Goal: Task Accomplishment & Management: Use online tool/utility

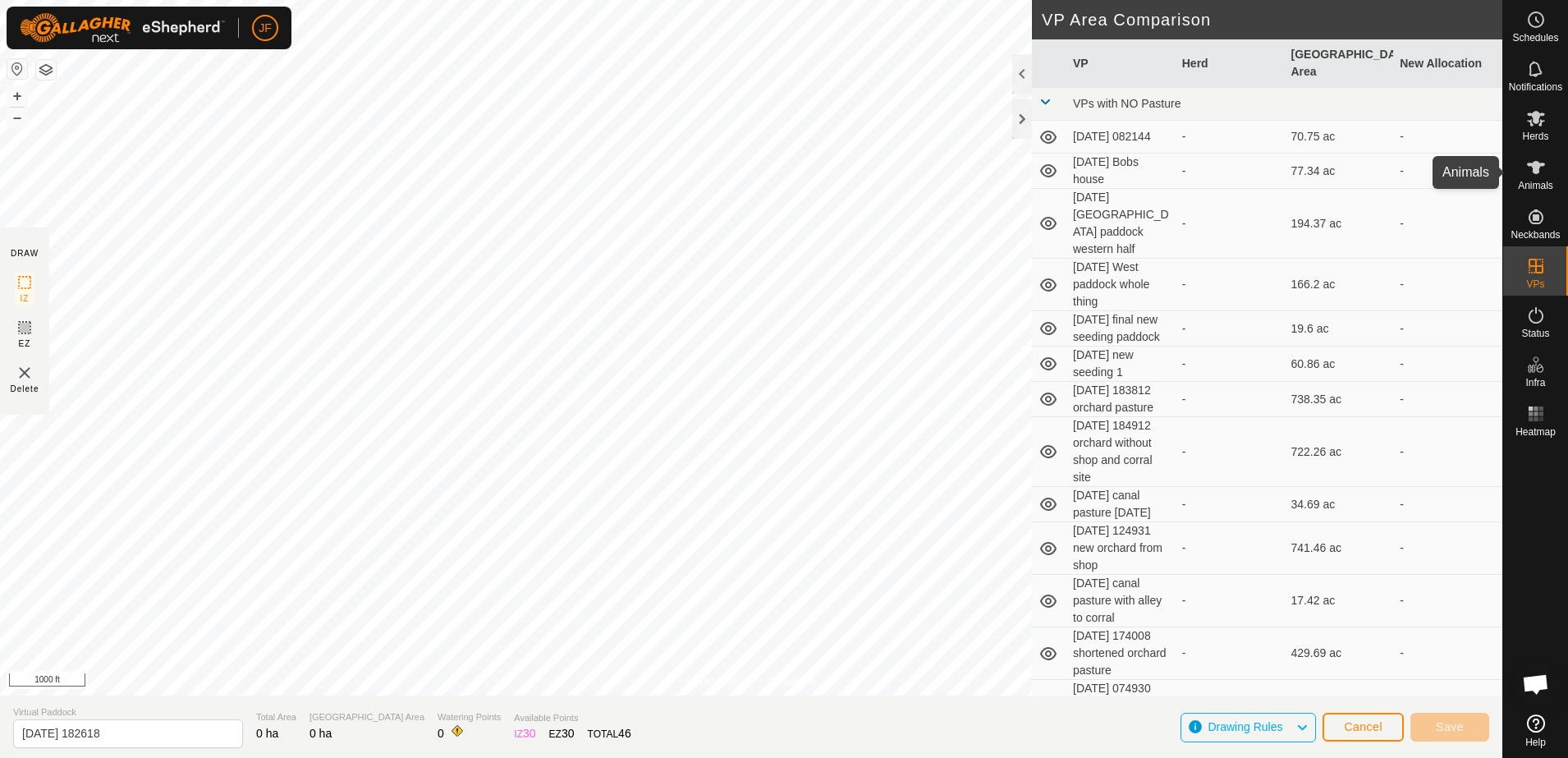
click at [1530, 171] on icon at bounding box center [1536, 167] width 20 height 20
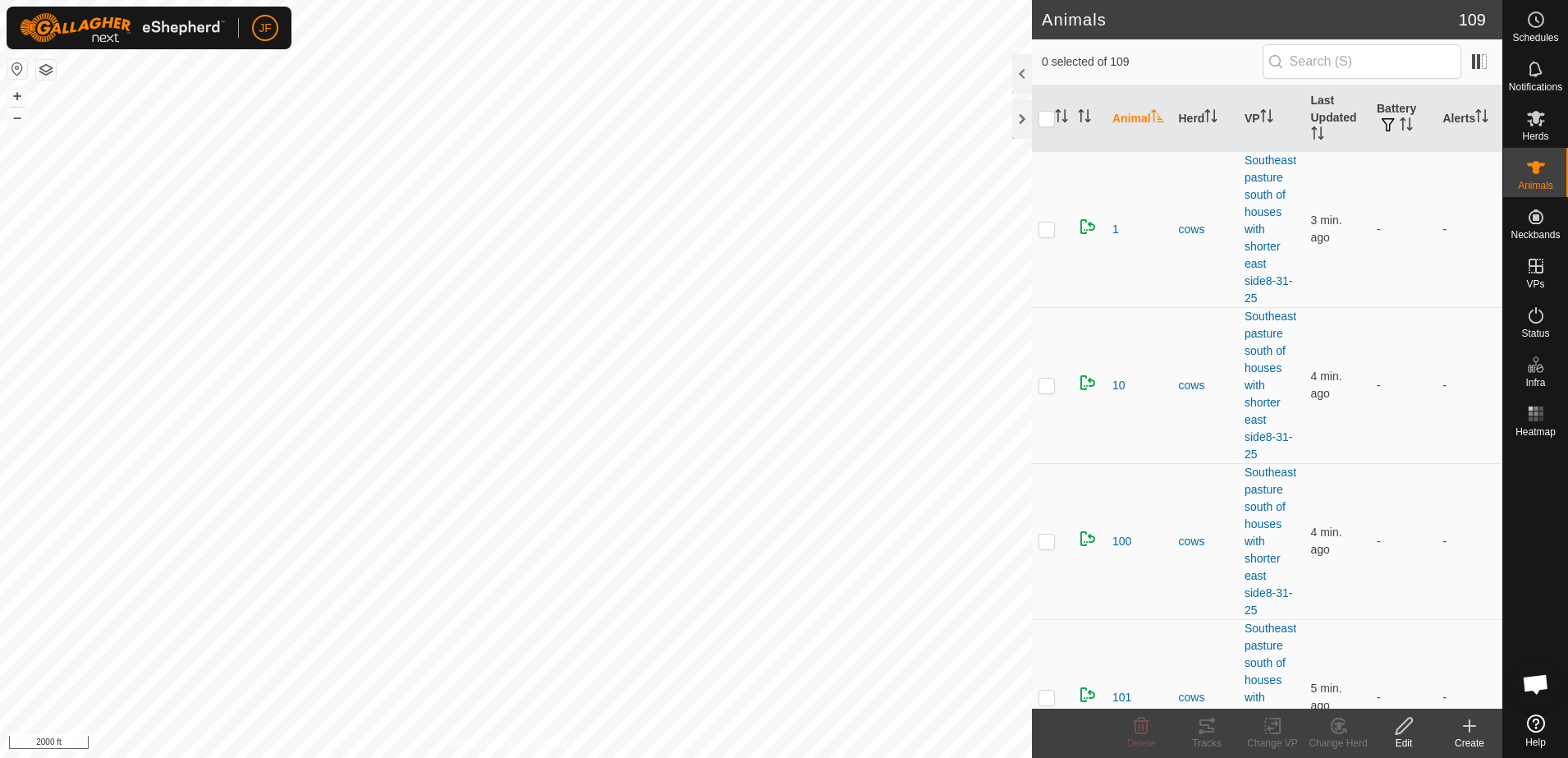
click at [0, 396] on html "JF Schedules Notifications Herds Animals Neckbands VPs Status Infra Heatmap Hel…" at bounding box center [784, 379] width 1568 height 758
click at [1545, 63] on icon at bounding box center [1536, 69] width 20 height 20
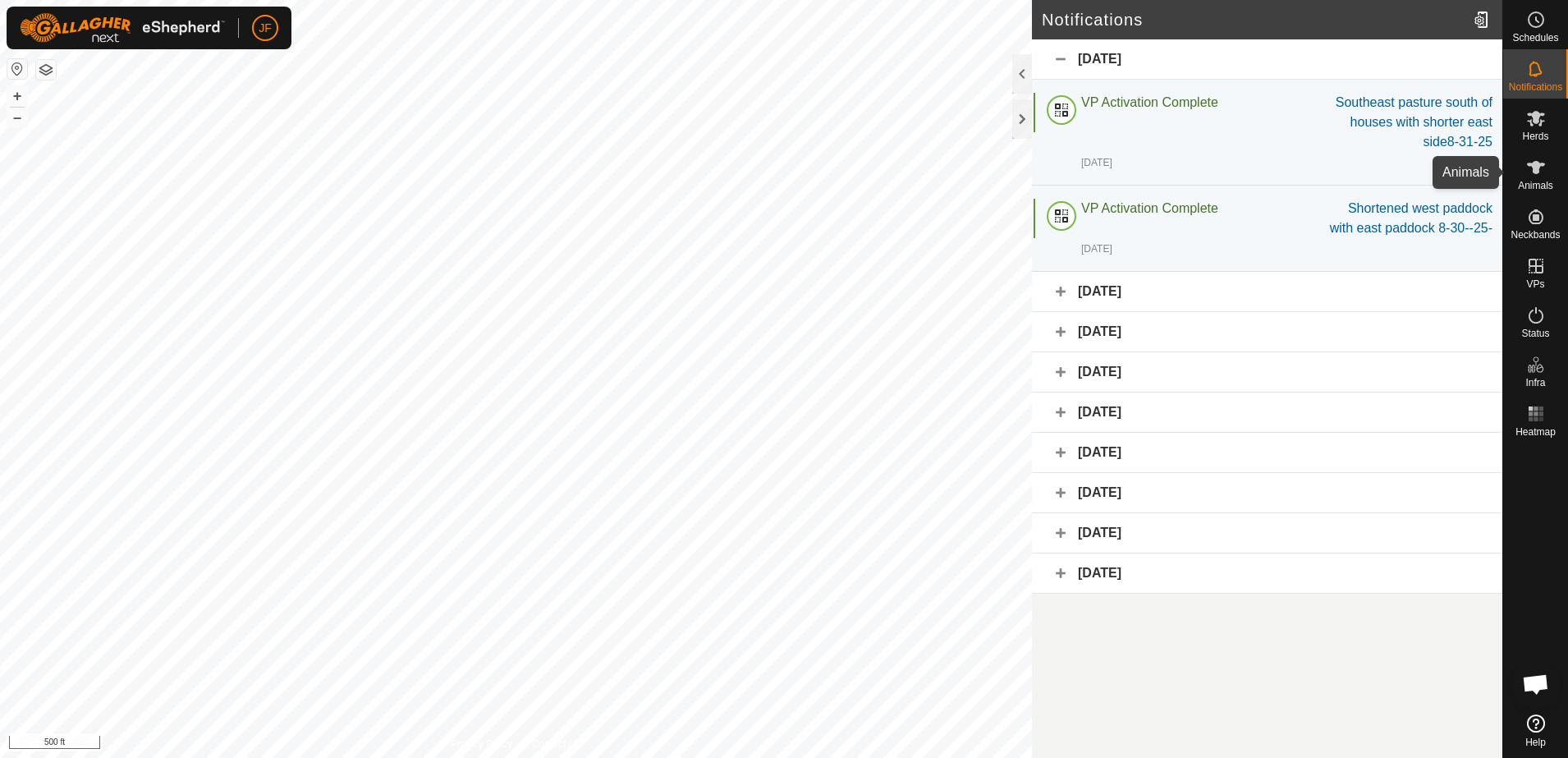
click at [1537, 175] on icon at bounding box center [1536, 167] width 20 height 20
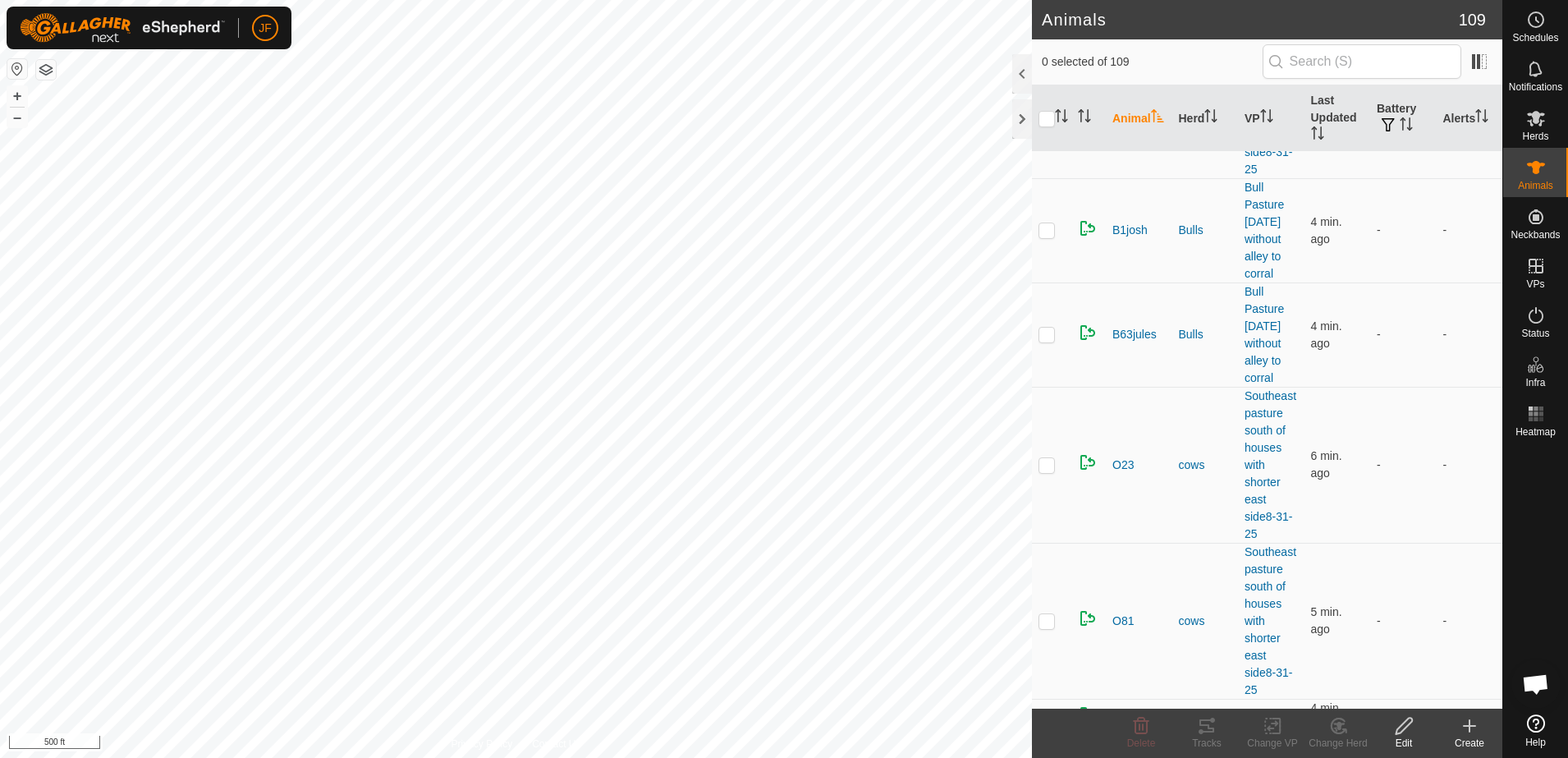
scroll to position [16065, 0]
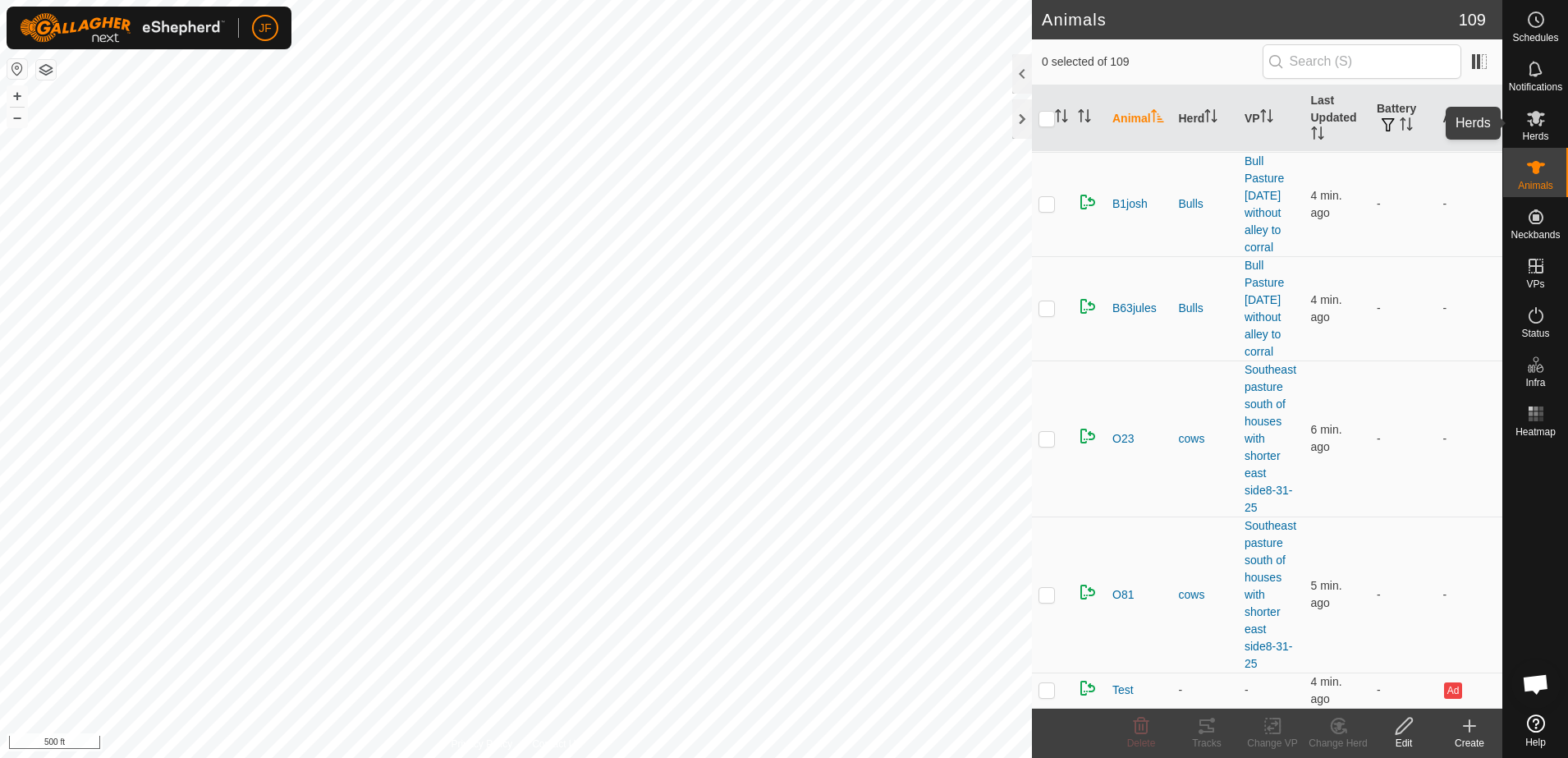
click at [1531, 122] on icon at bounding box center [1536, 118] width 18 height 16
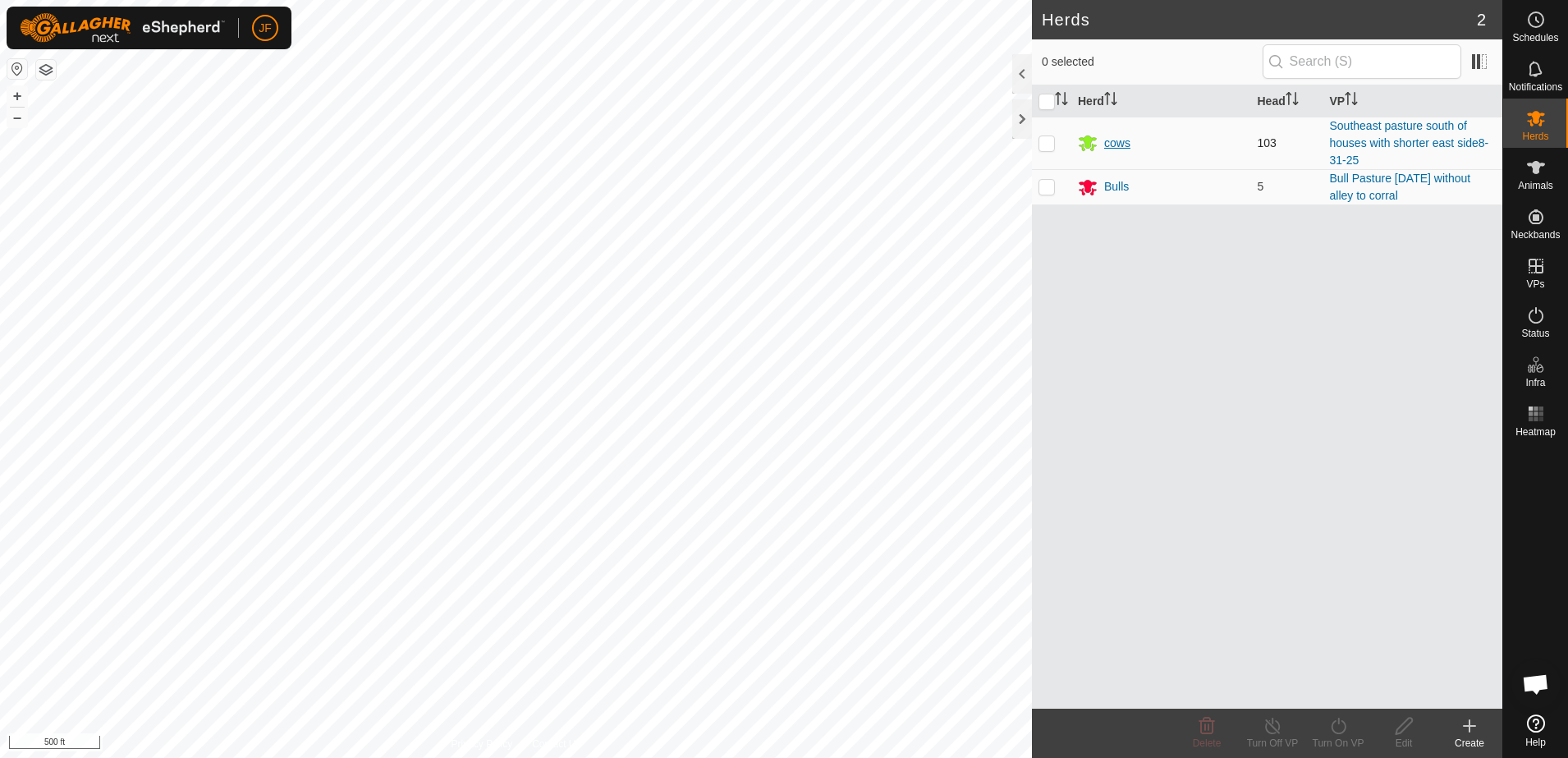
click at [1115, 142] on div "cows" at bounding box center [1117, 143] width 26 height 17
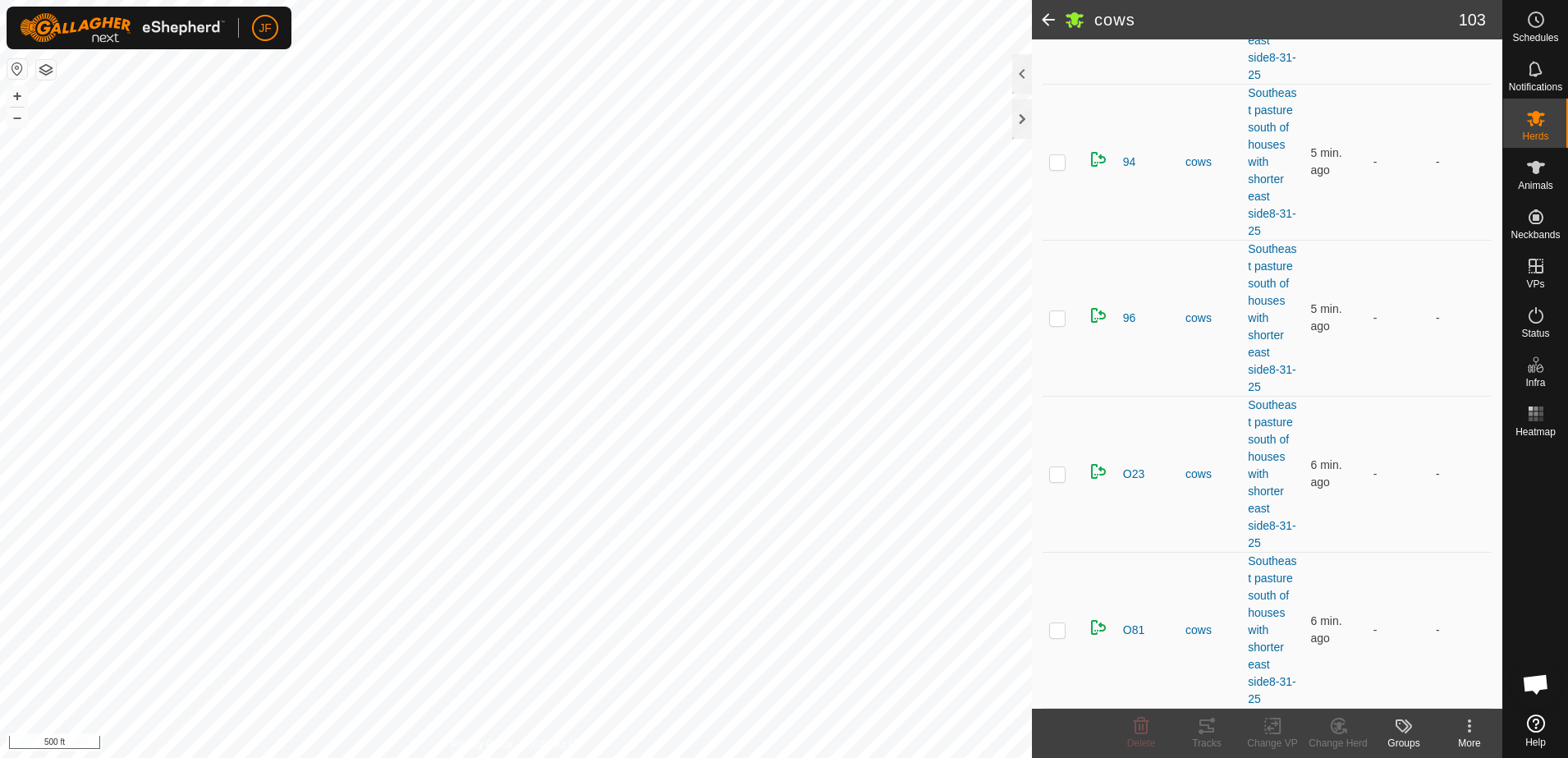
scroll to position [17414, 0]
click at [1528, 185] on span "Animals" at bounding box center [1536, 185] width 36 height 10
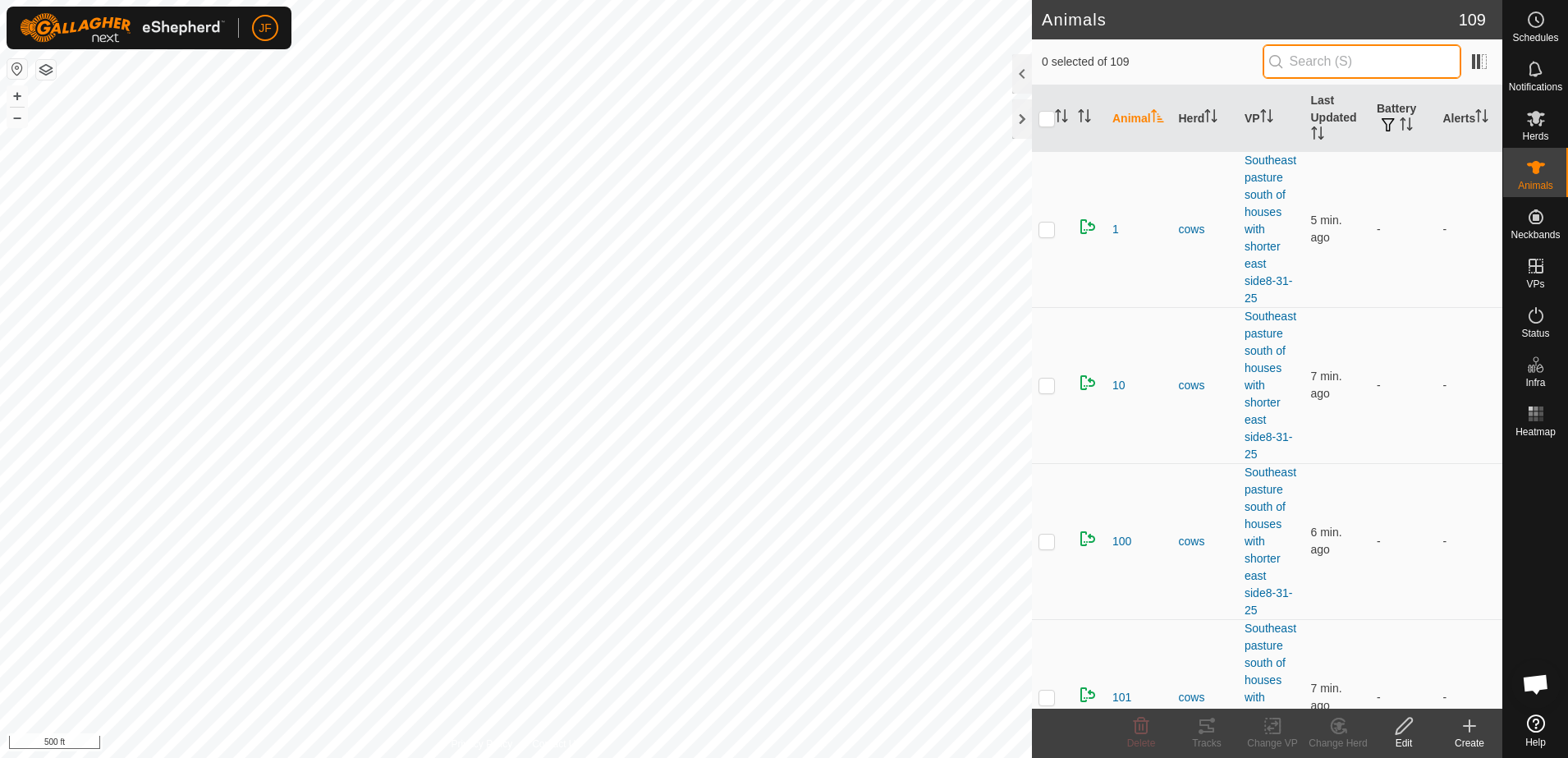
click at [1397, 67] on input "text" at bounding box center [1361, 61] width 199 height 35
type input "12"
click at [1115, 231] on span "12" at bounding box center [1119, 229] width 13 height 17
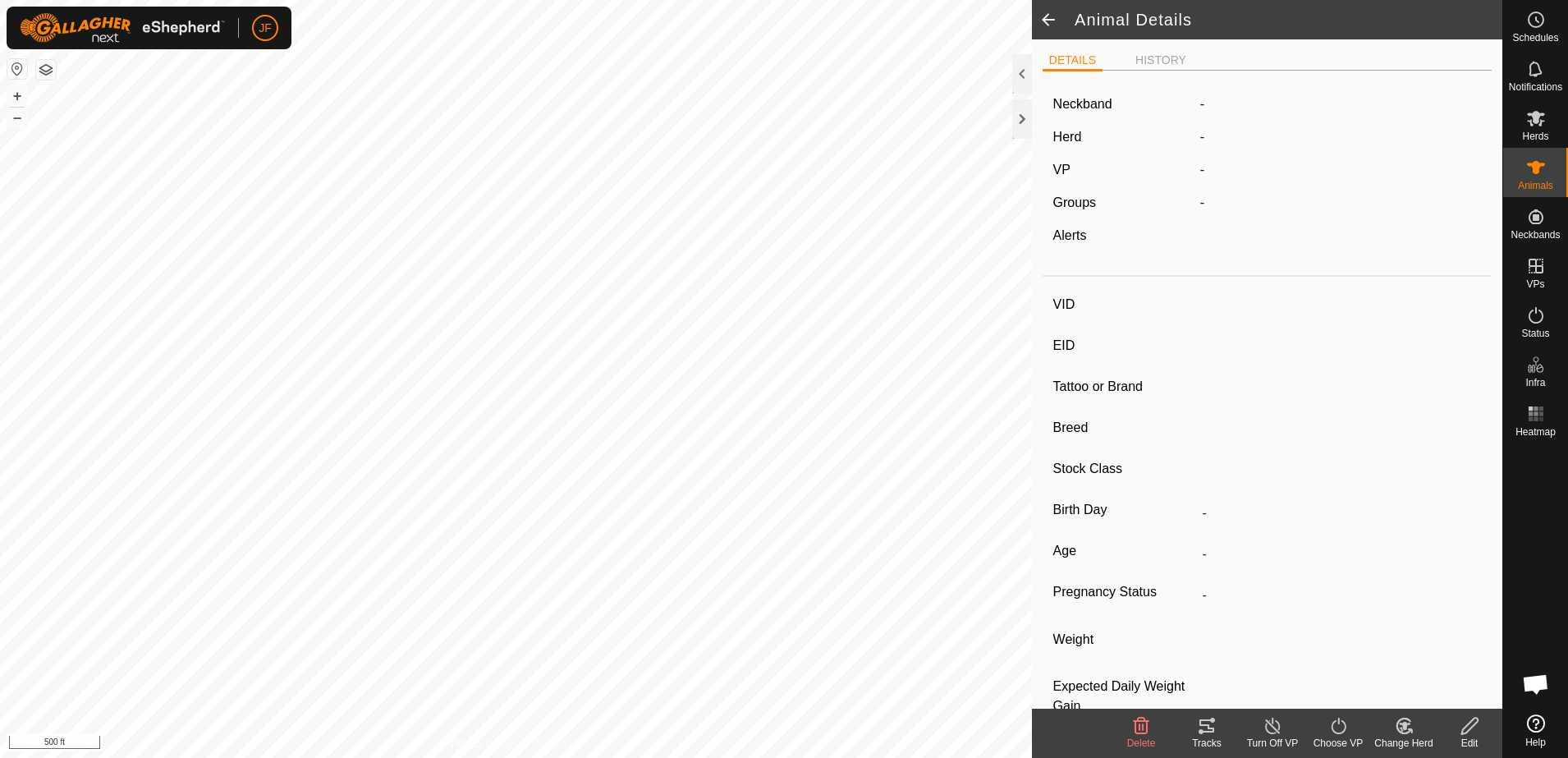
type input "12"
type input "-"
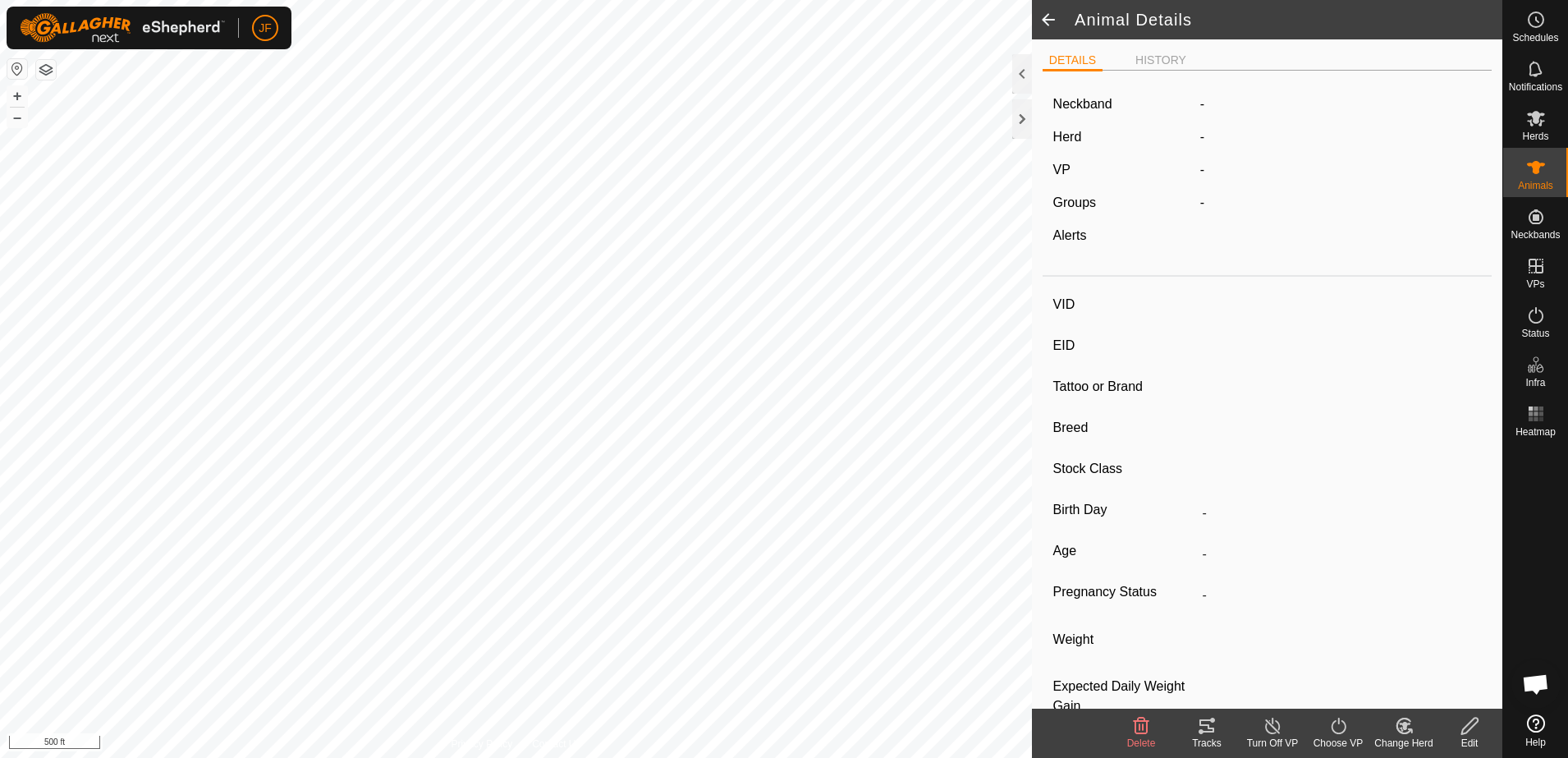
type input "-"
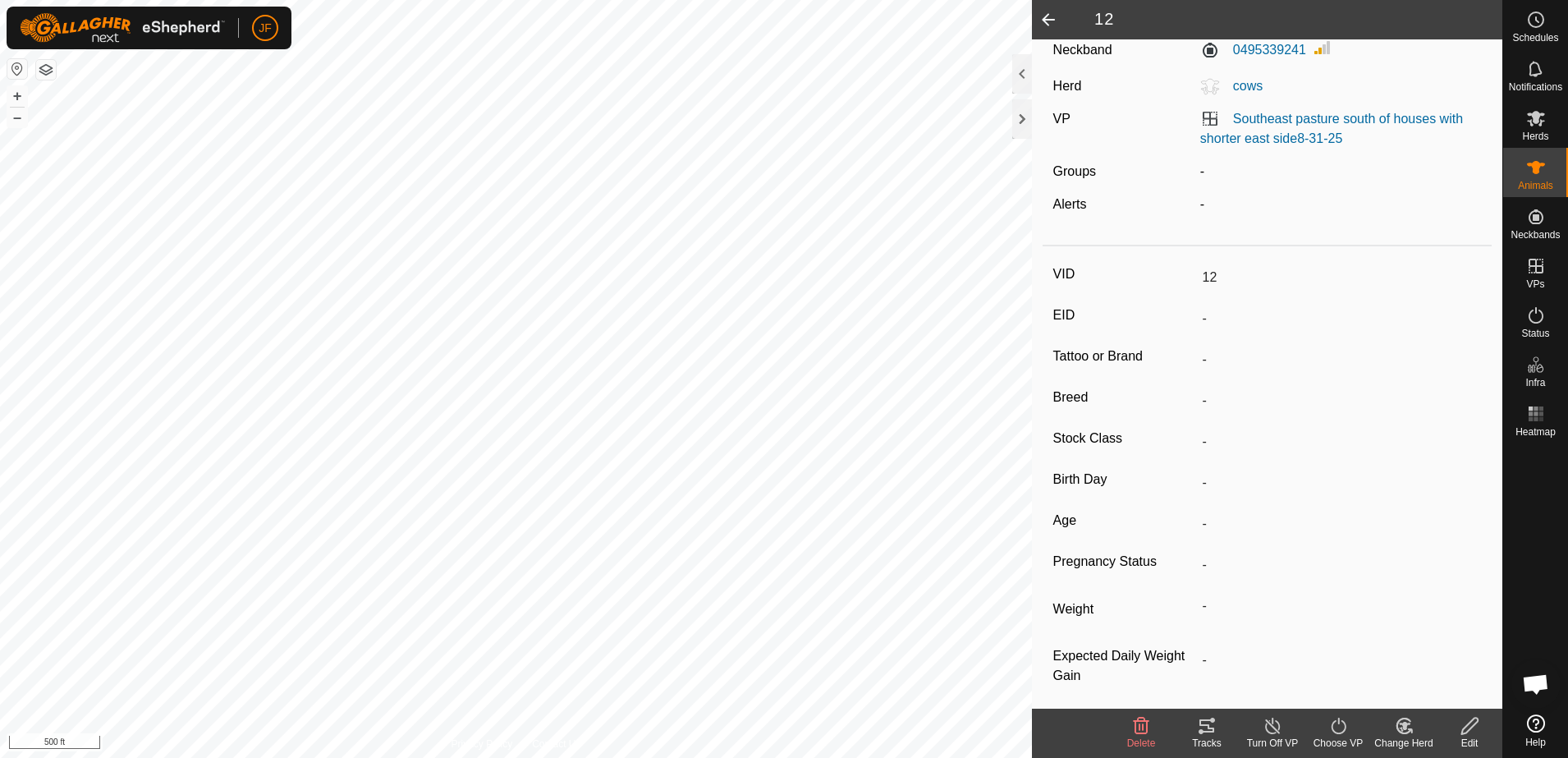
scroll to position [64, 0]
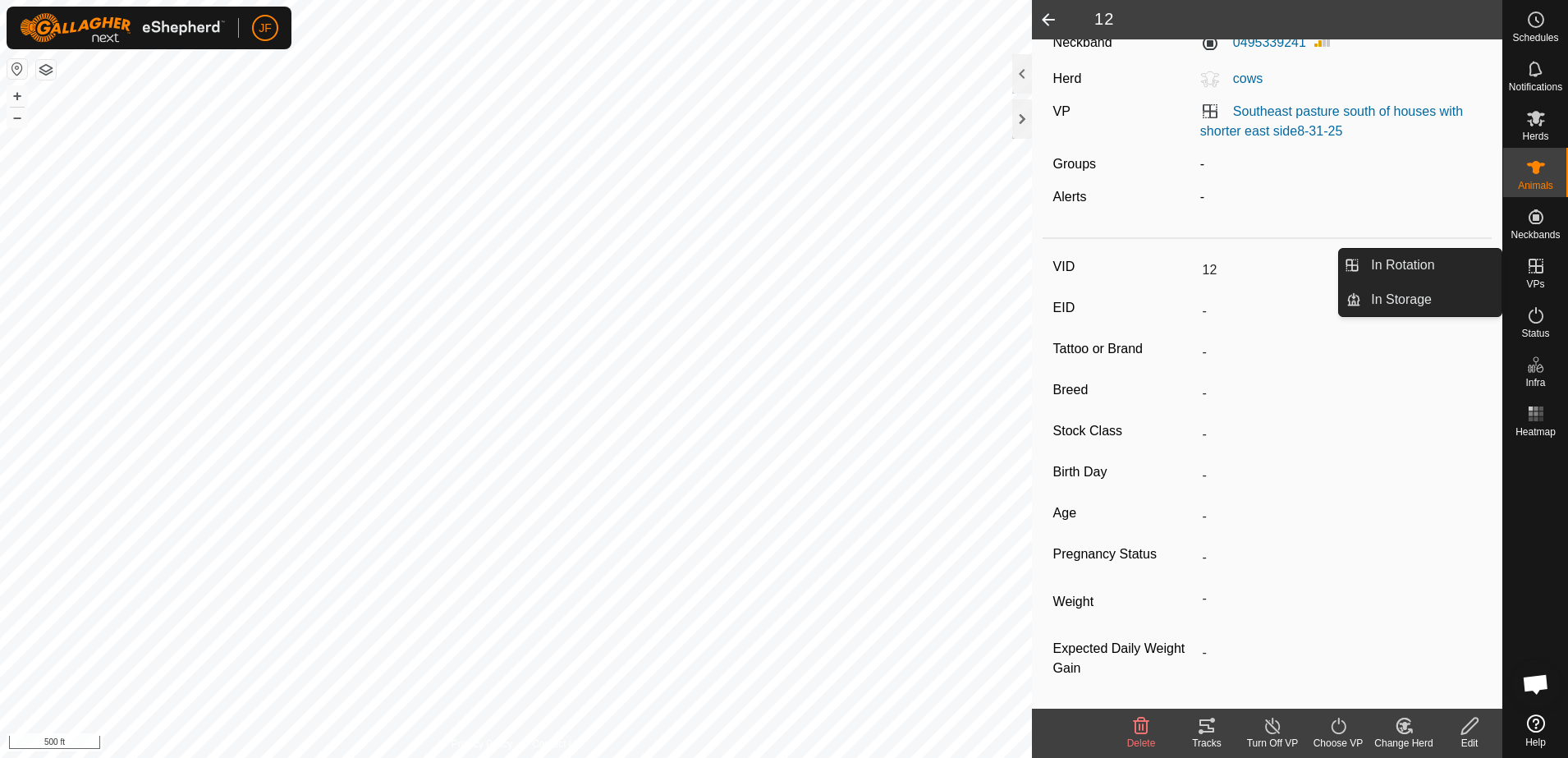
click at [1533, 273] on icon at bounding box center [1536, 266] width 20 height 20
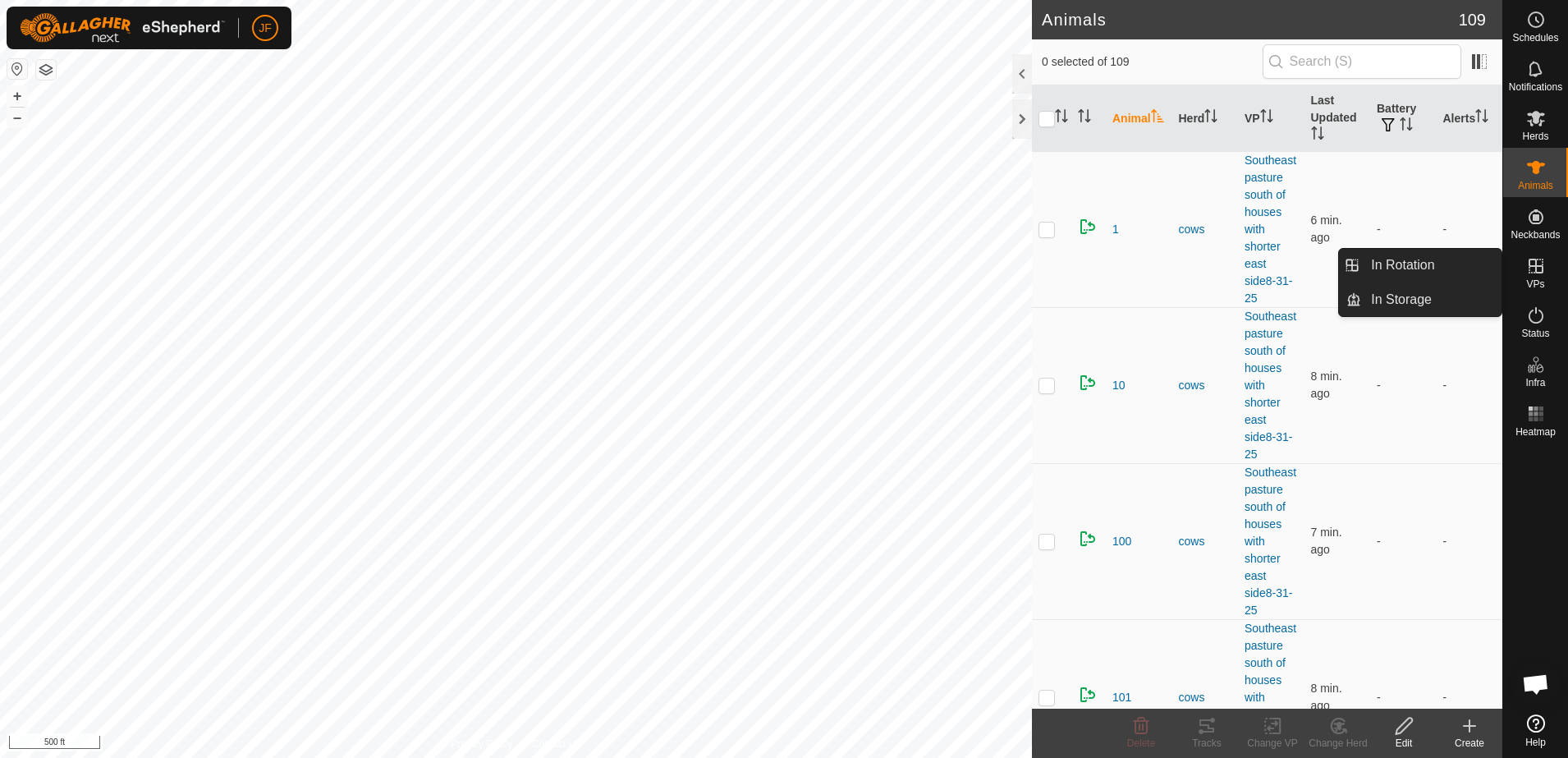
click at [1542, 270] on icon at bounding box center [1536, 265] width 15 height 15
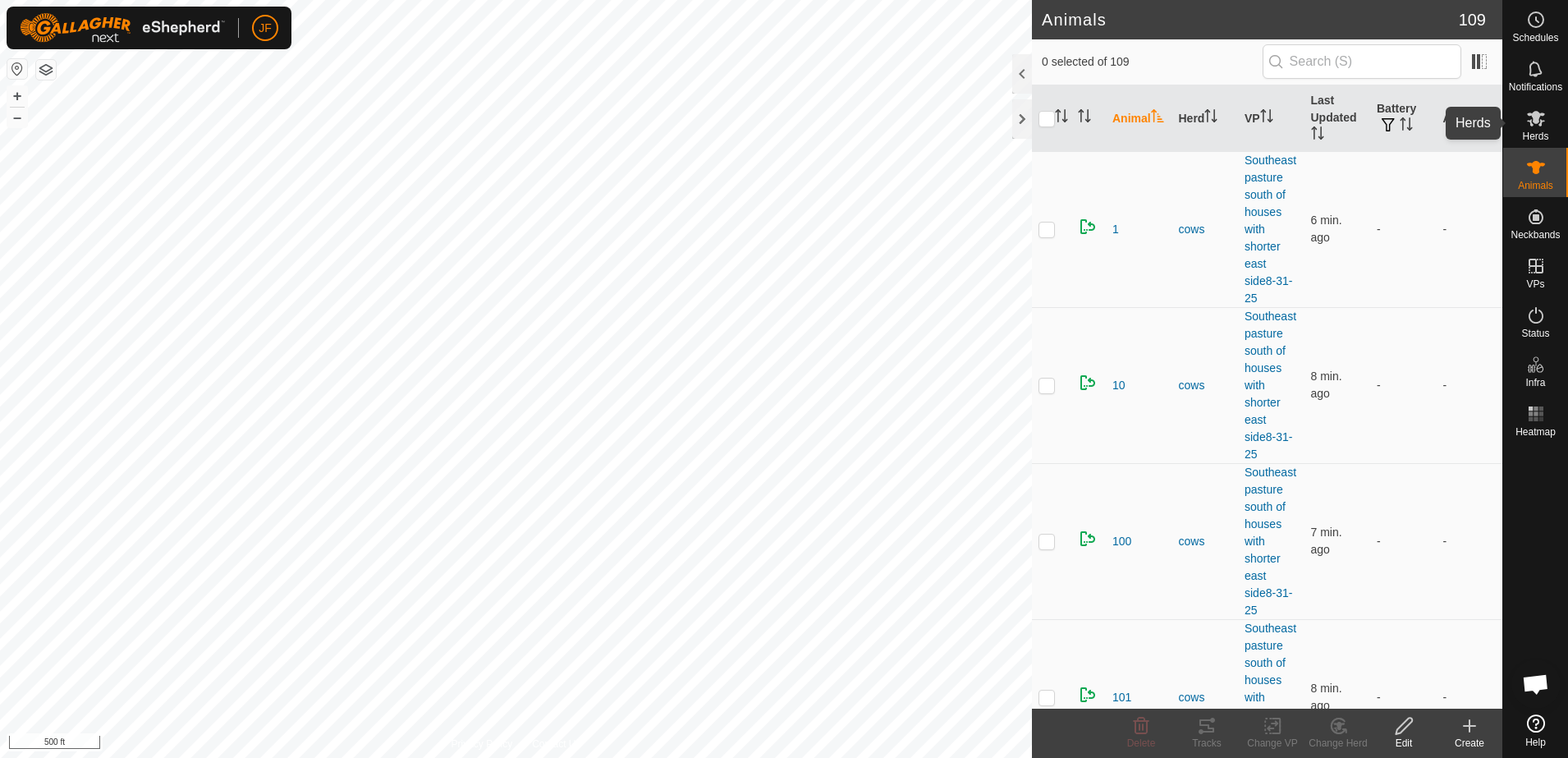
click at [1536, 123] on icon at bounding box center [1536, 118] width 18 height 16
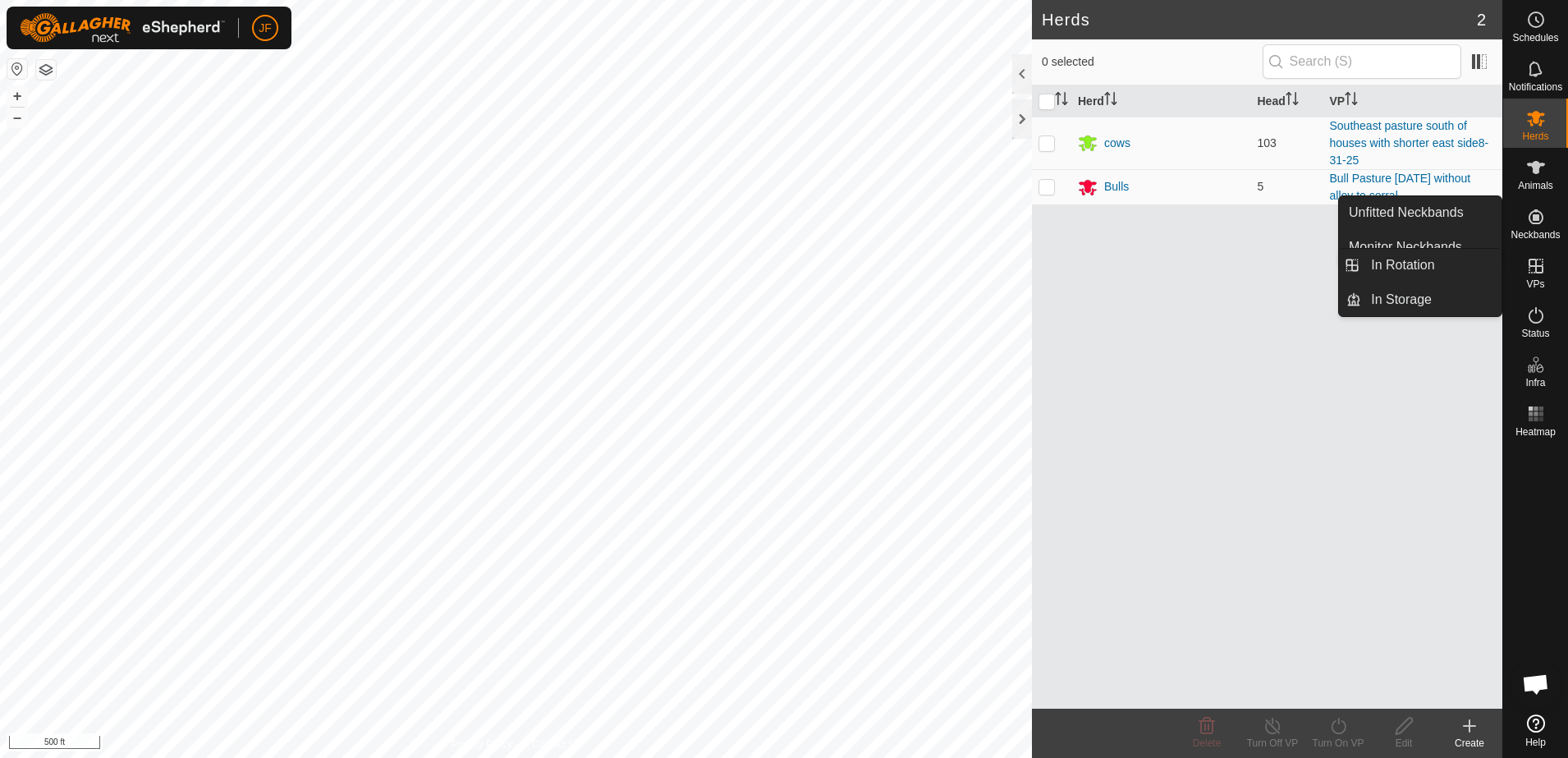
click at [1530, 273] on icon at bounding box center [1536, 265] width 15 height 15
click at [1535, 285] on span "VPs" at bounding box center [1535, 283] width 18 height 10
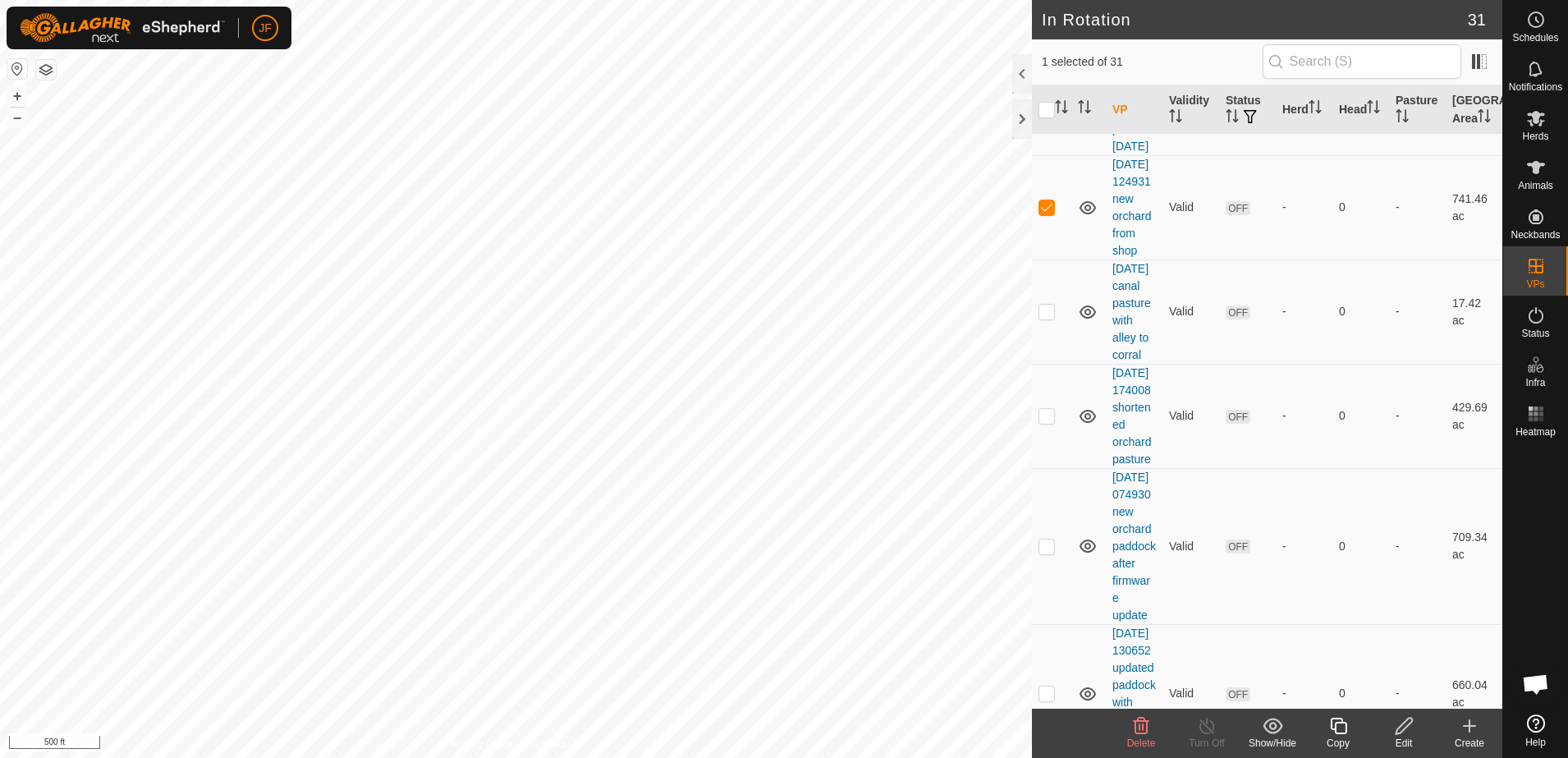
scroll to position [732, 0]
checkbox input "false"
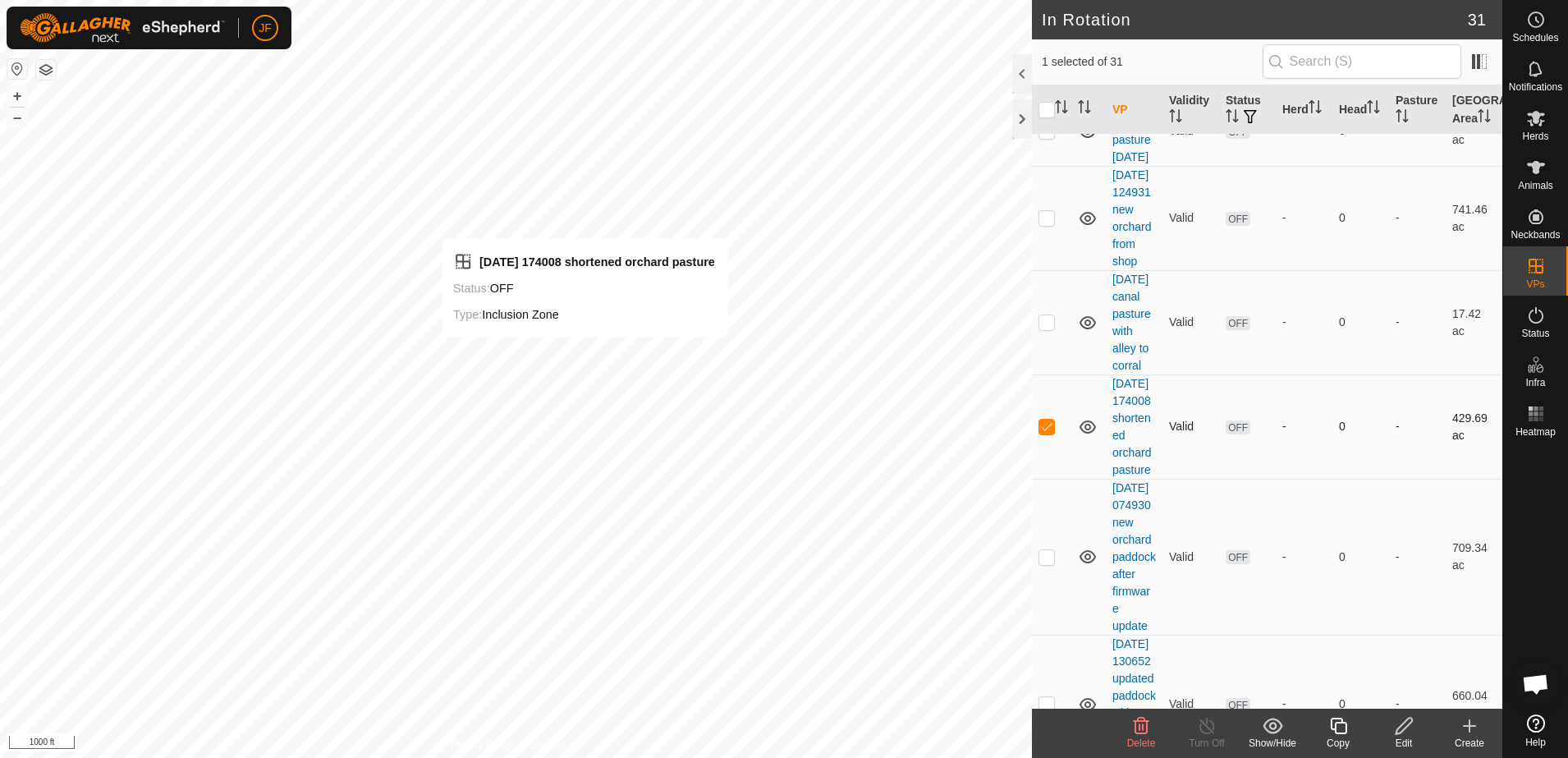
checkbox input "false"
checkbox input "true"
checkbox input "false"
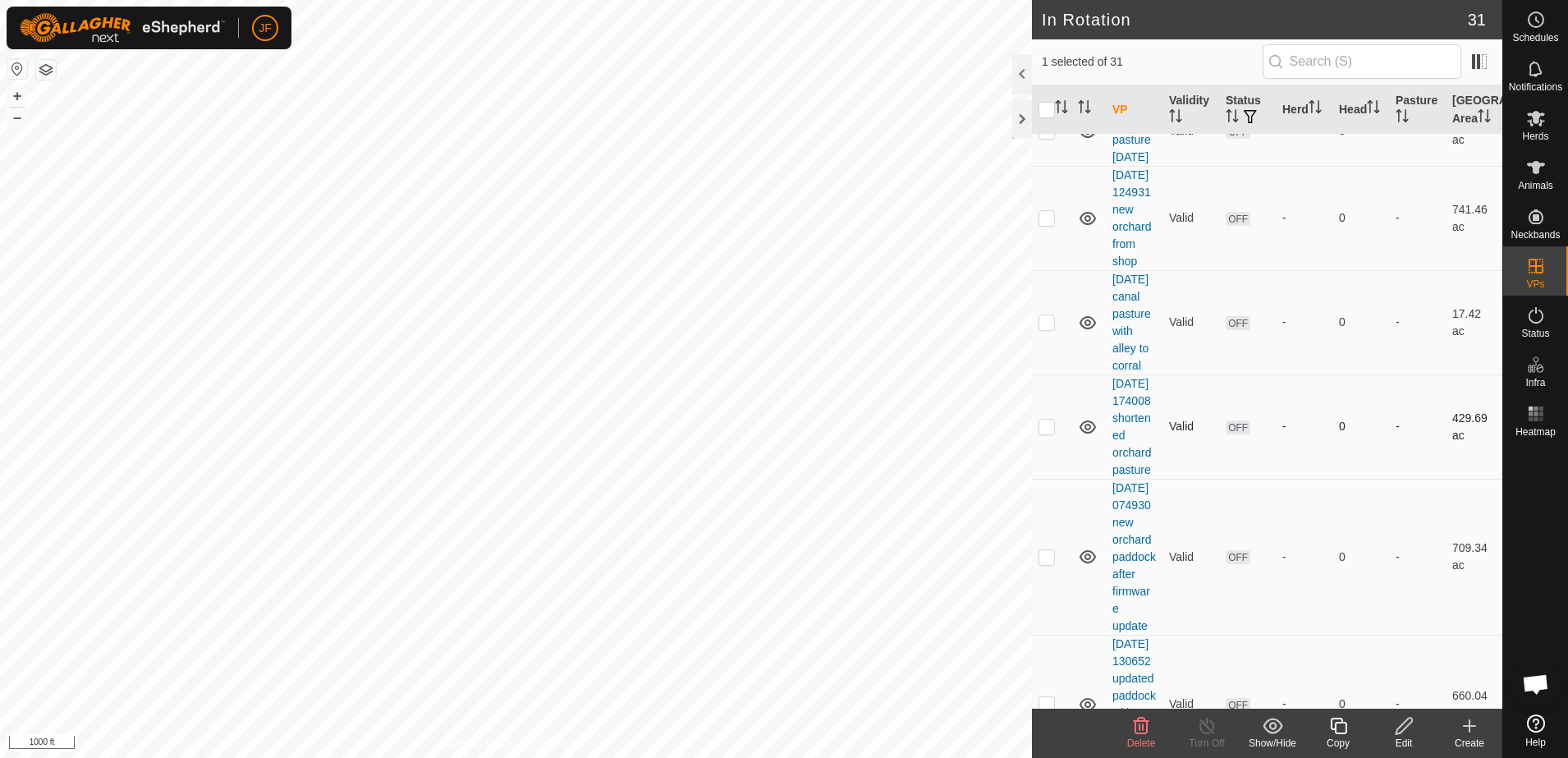
checkbox input "false"
checkbox input "true"
click at [1342, 725] on icon at bounding box center [1338, 726] width 20 height 20
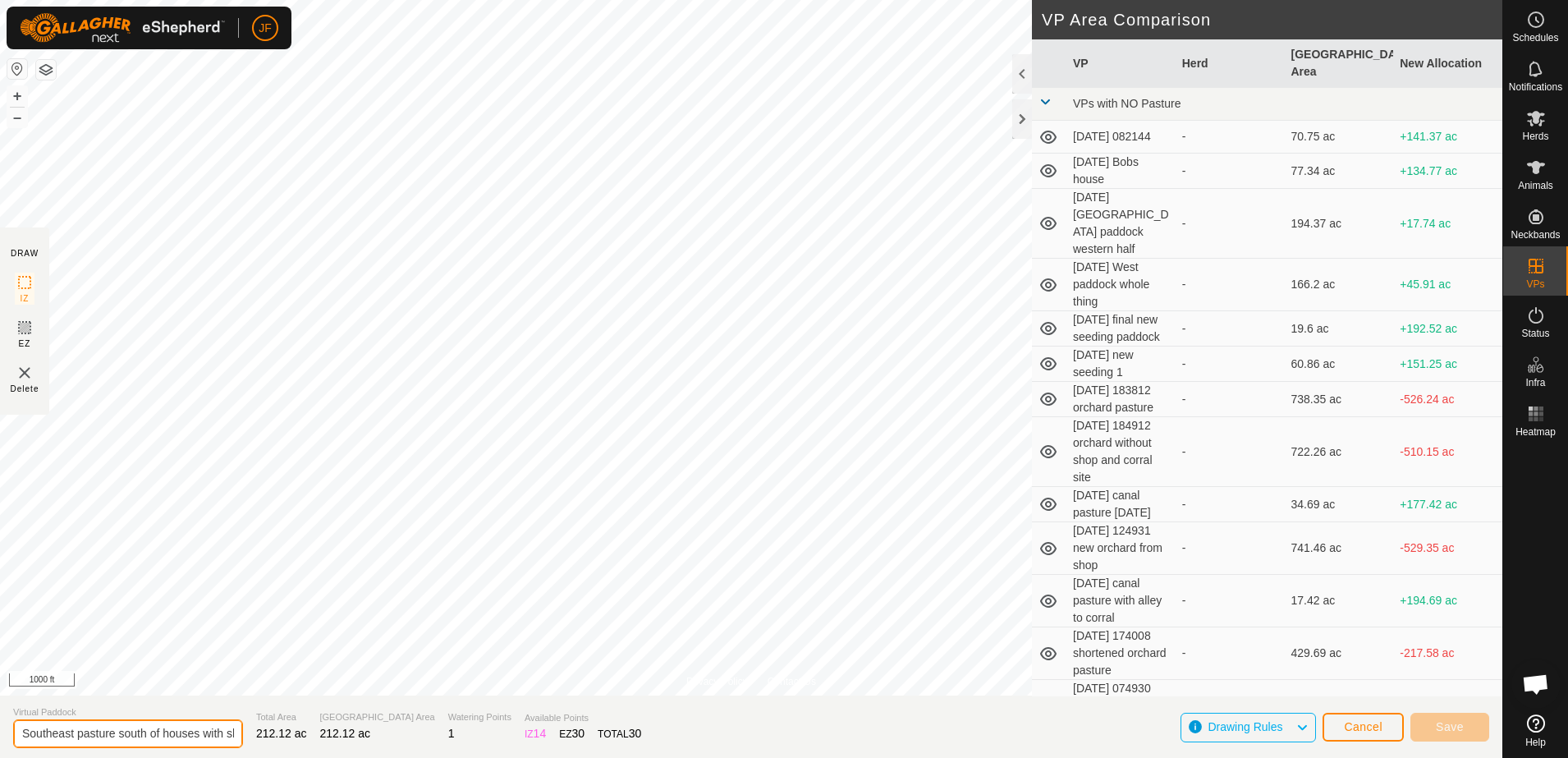
click at [207, 737] on input "Southeast pasture south of houses with shorter east side8-31-25-VP001" at bounding box center [128, 733] width 230 height 29
type input "1"
type input "[DATE] loadout paddock"
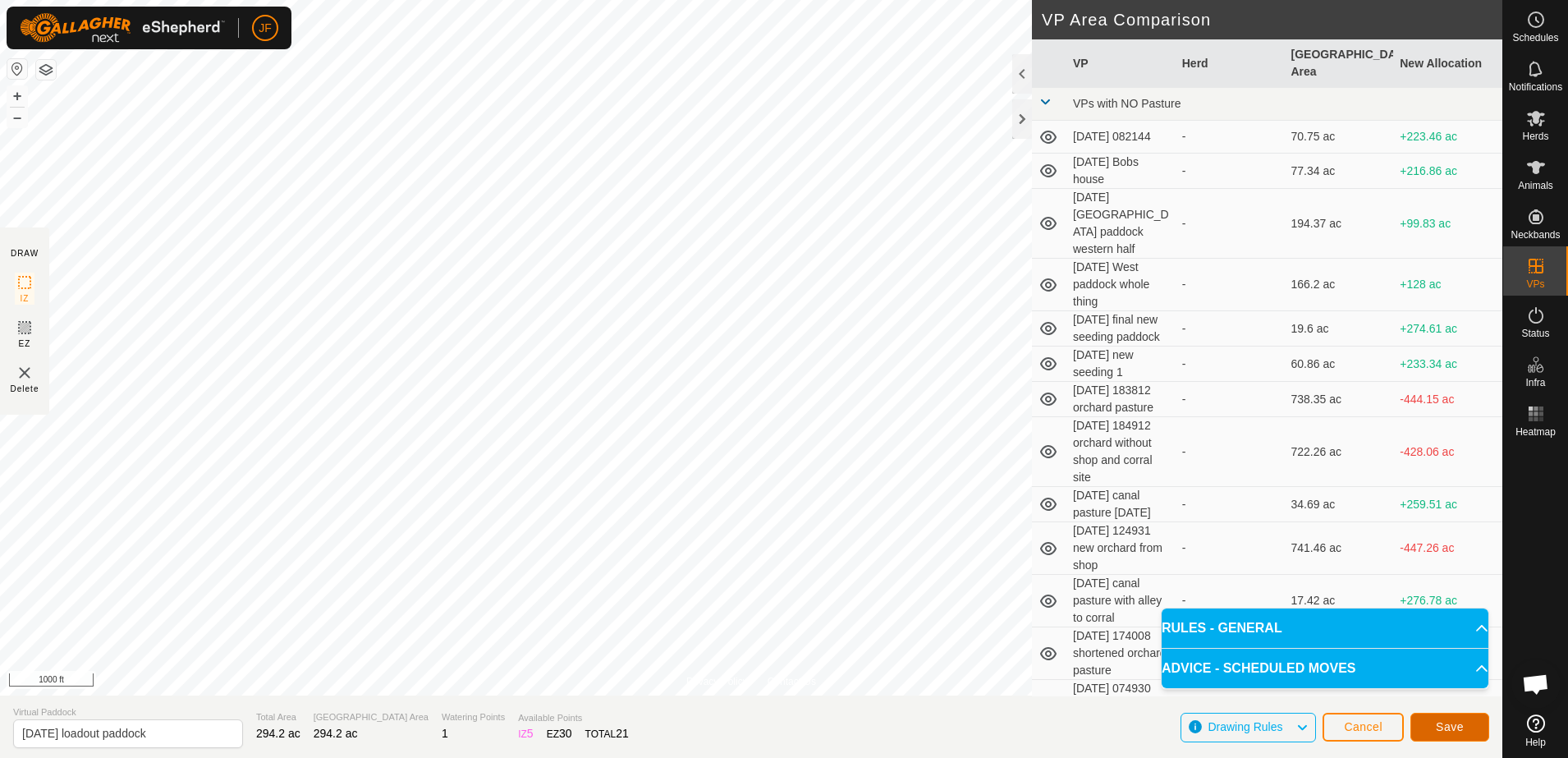
click at [1450, 724] on span "Save" at bounding box center [1450, 726] width 28 height 13
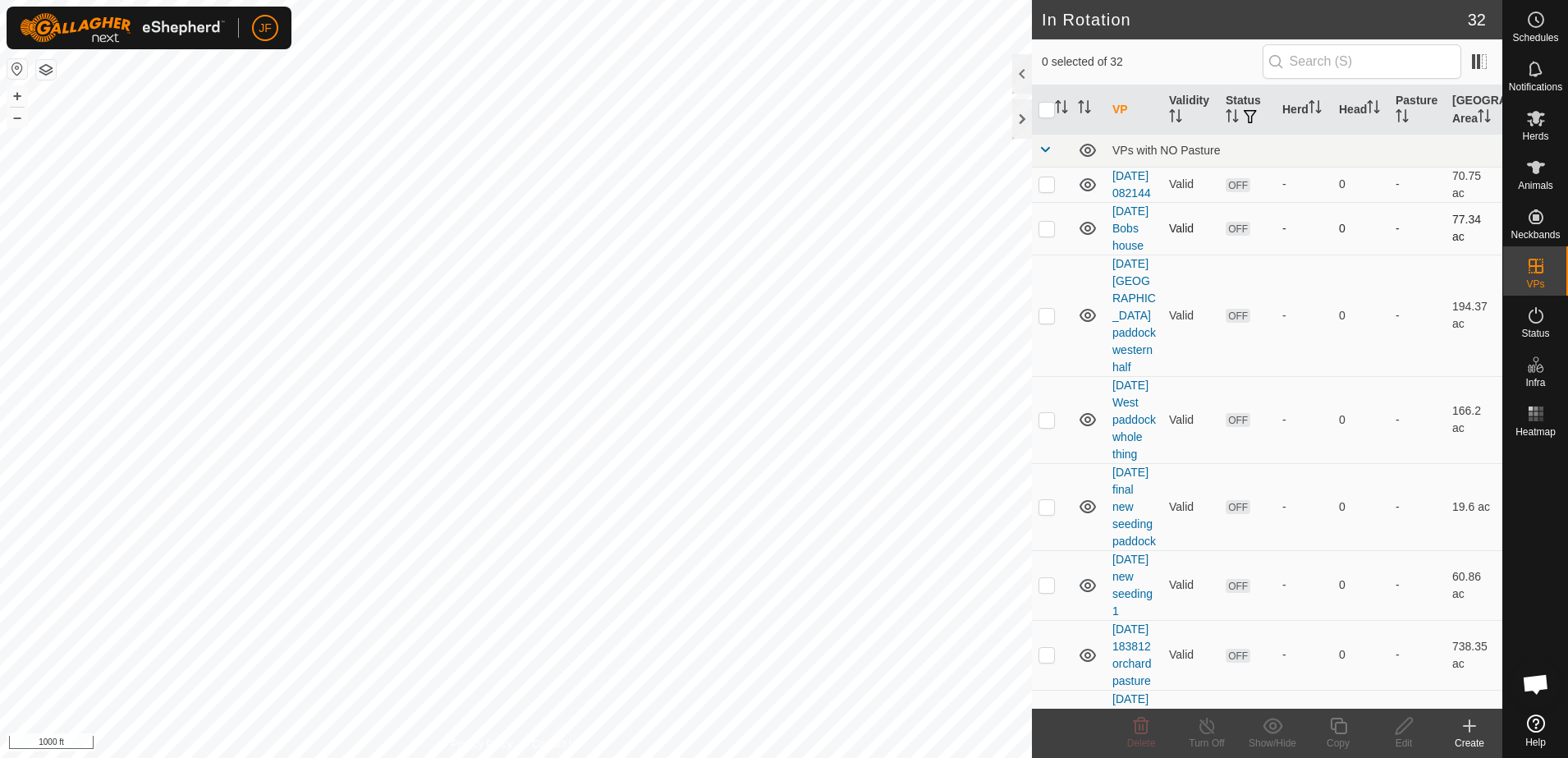
click at [1145, 227] on div "In Rotation 32 0 selected of 32 VP Validity Status Herd Head Pasture Grazing Ar…" at bounding box center [751, 379] width 1503 height 758
checkbox input "true"
click at [1535, 169] on icon at bounding box center [1536, 167] width 18 height 13
